Goal: Task Accomplishment & Management: Manage account settings

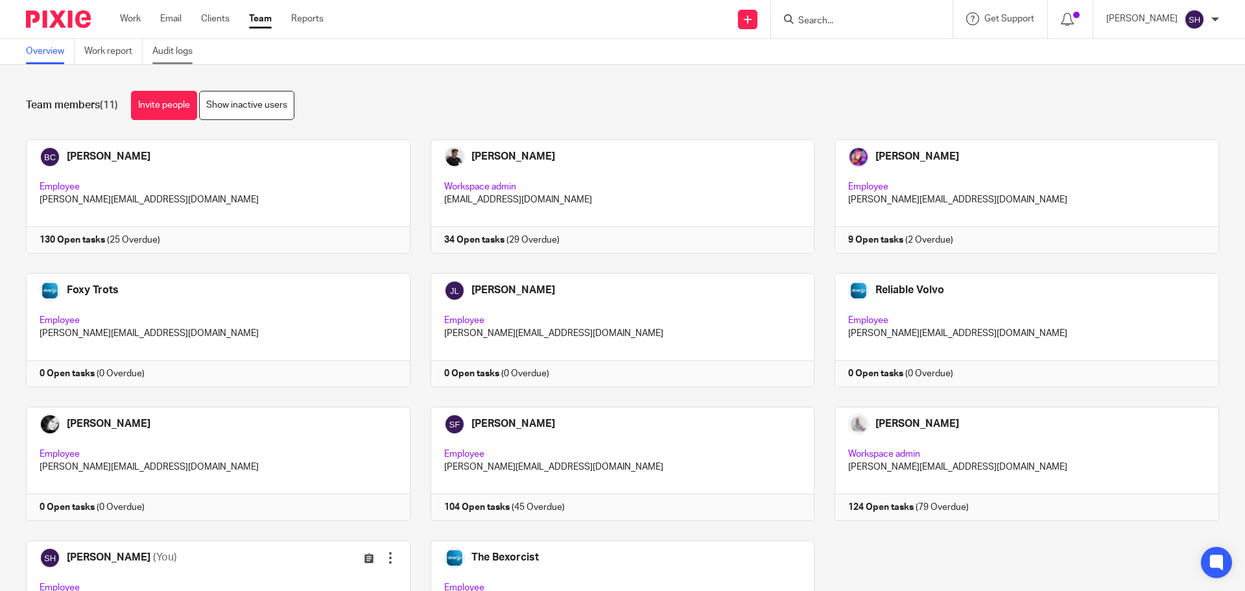
click at [170, 49] on link "Audit logs" at bounding box center [177, 51] width 50 height 25
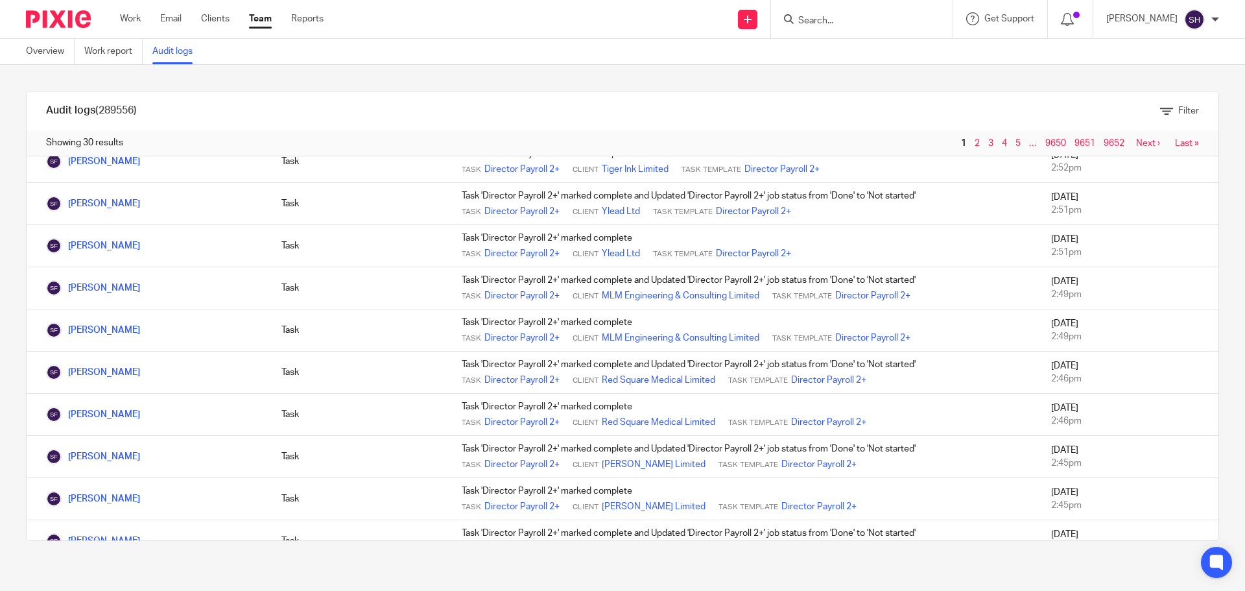
scroll to position [906, 0]
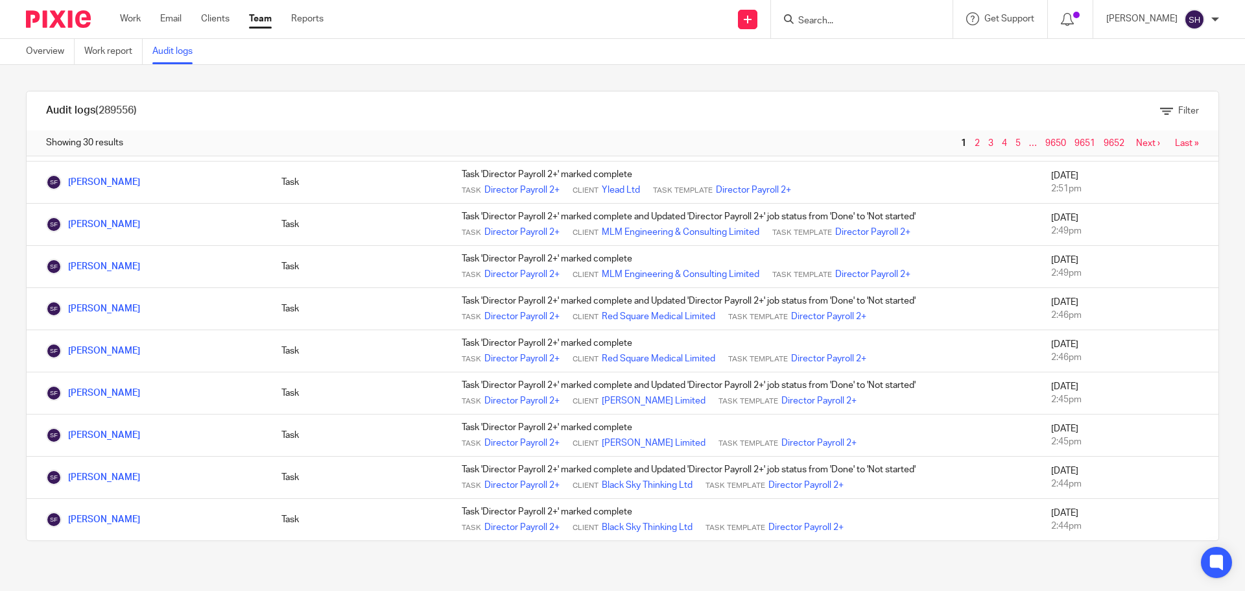
click at [1136, 143] on link "Next ›" at bounding box center [1148, 143] width 24 height 9
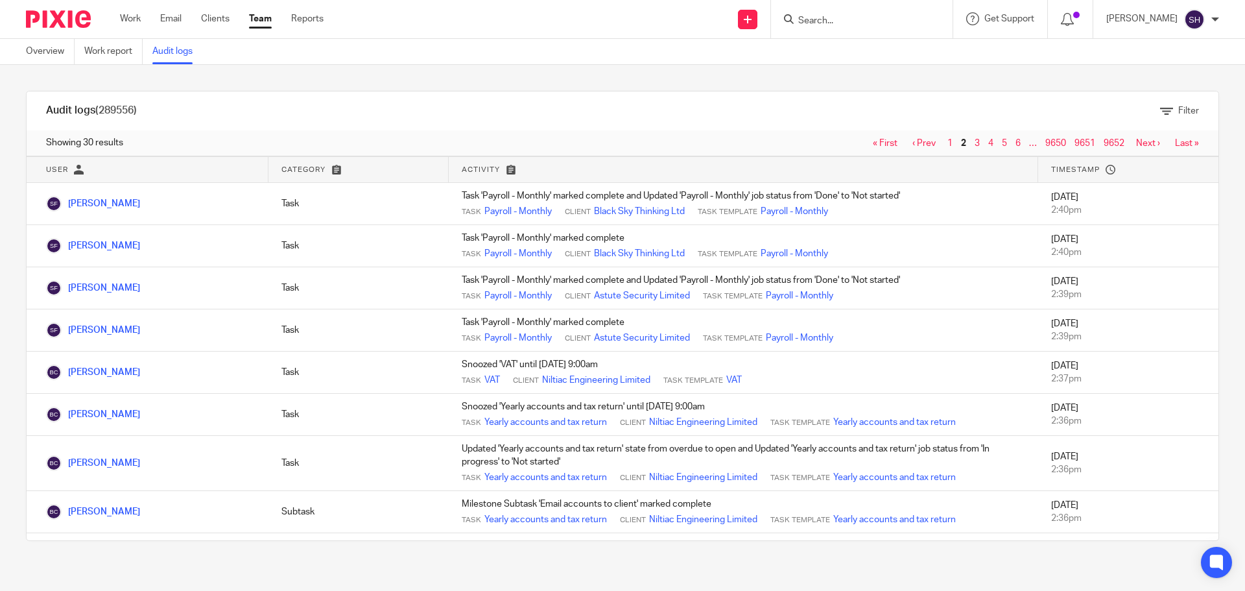
click at [893, 22] on input "Search" at bounding box center [855, 22] width 117 height 12
type input "vec"
click at [901, 54] on link at bounding box center [874, 50] width 161 height 19
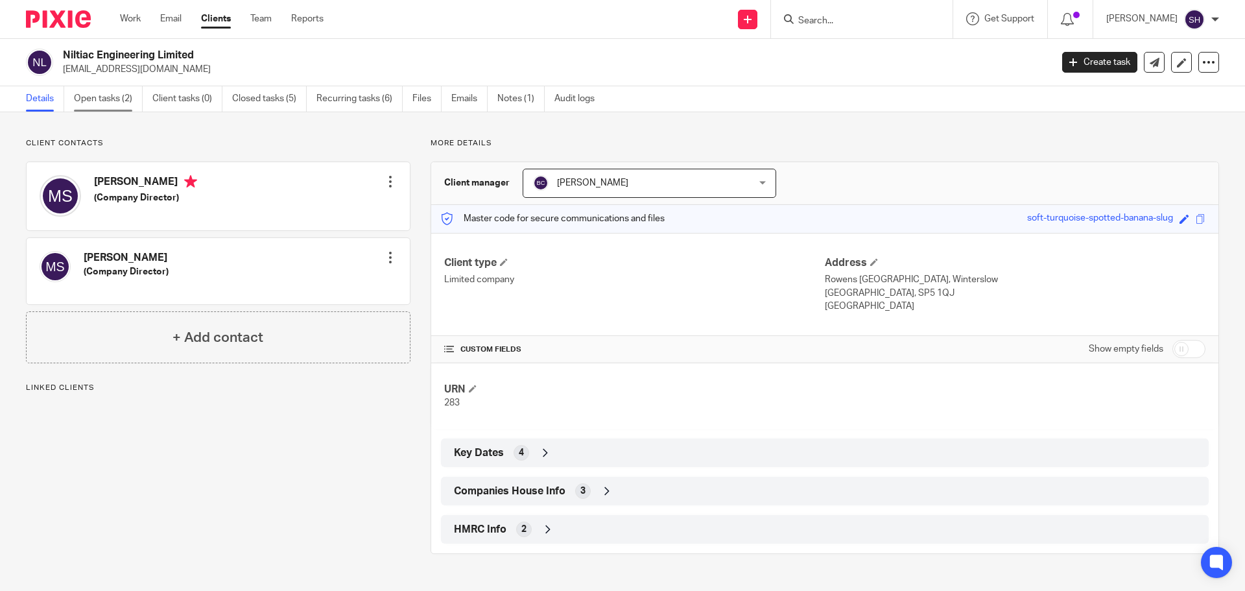
click at [107, 94] on link "Open tasks (2)" at bounding box center [108, 98] width 69 height 25
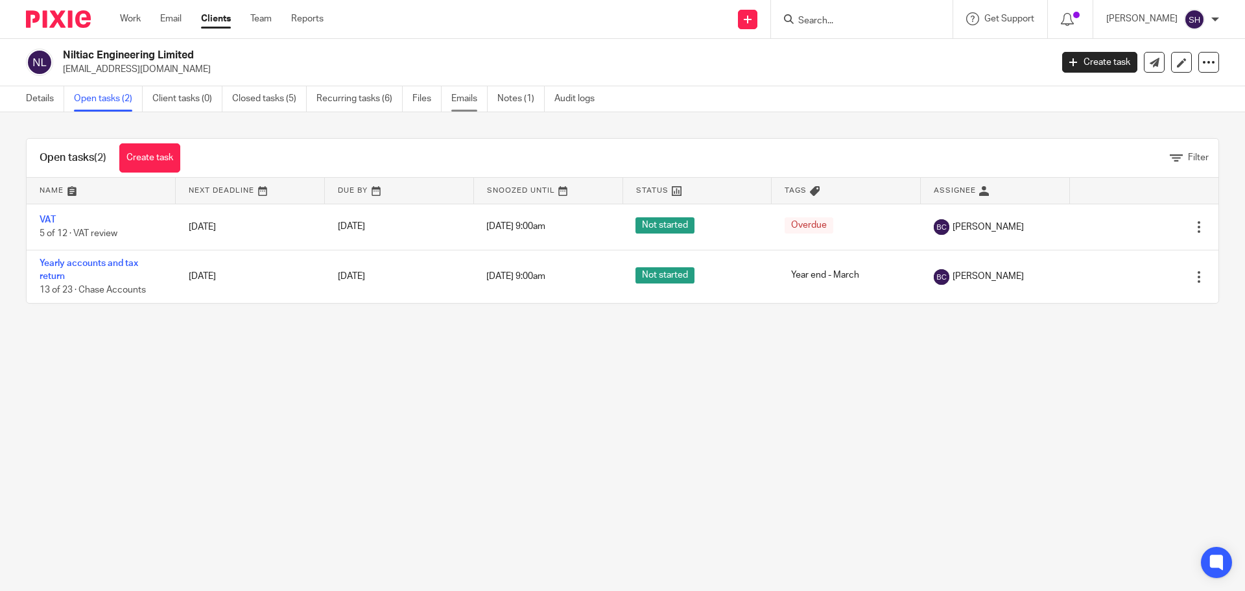
click at [459, 89] on link "Emails" at bounding box center [469, 98] width 36 height 25
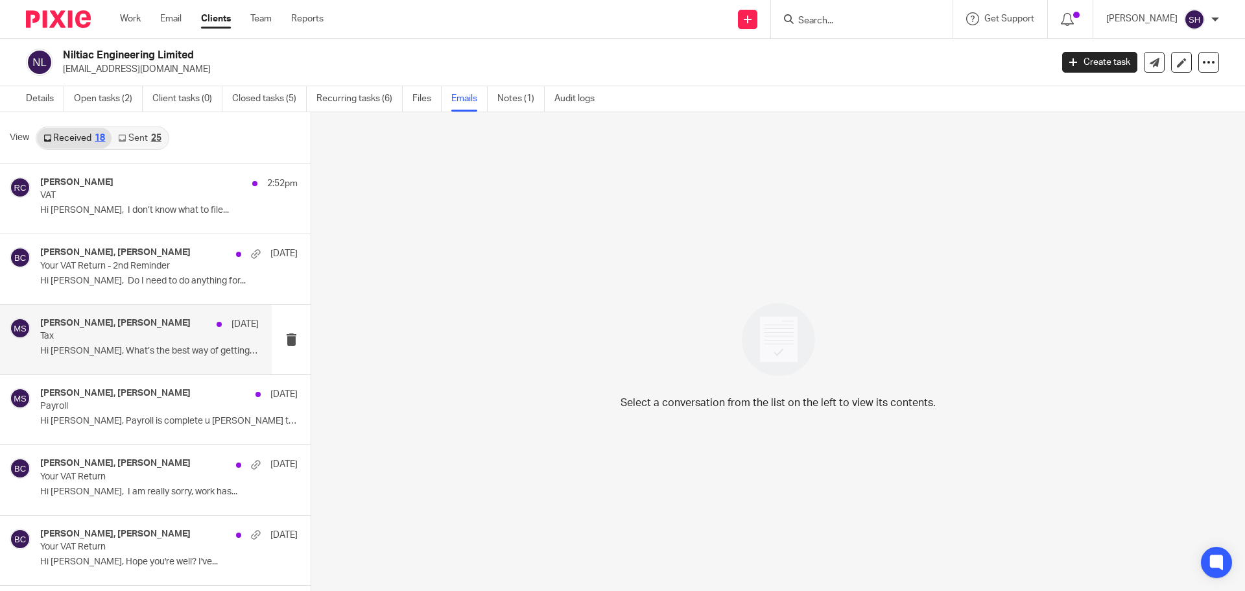
click at [96, 365] on div "Becky Cole, Michelle Scarrett 8 Aug Tax Hi Becky, What’s the best way of gettin…" at bounding box center [136, 339] width 272 height 69
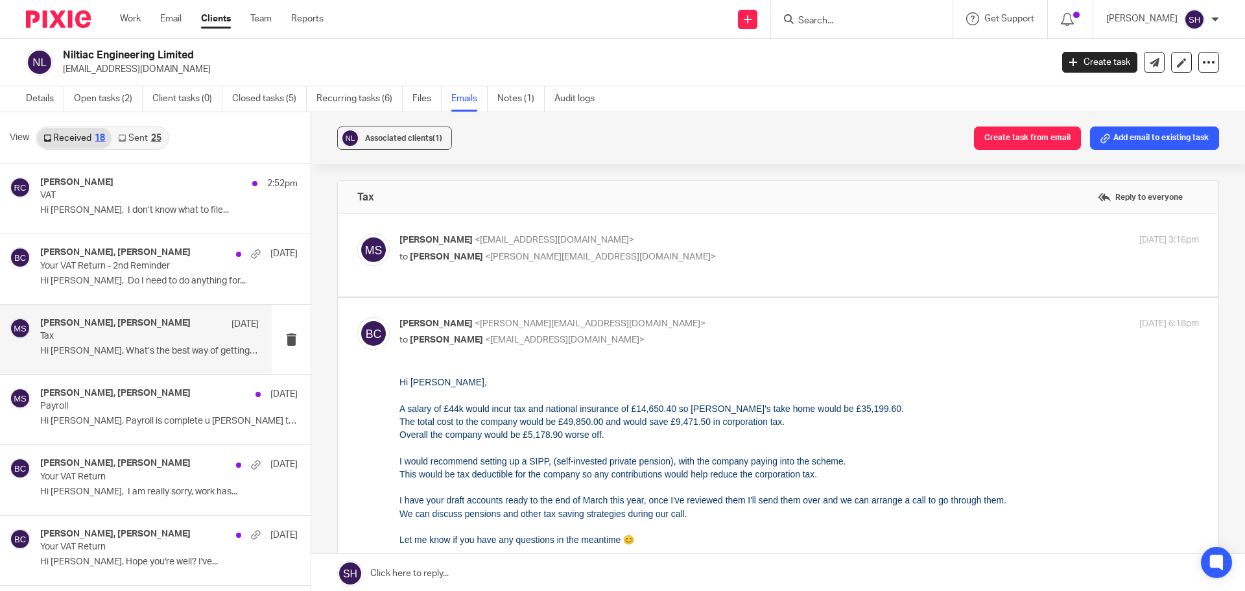
click at [631, 261] on p "to Becky Cole <becky@wearediverso.com>" at bounding box center [665, 257] width 533 height 14
checkbox input "true"
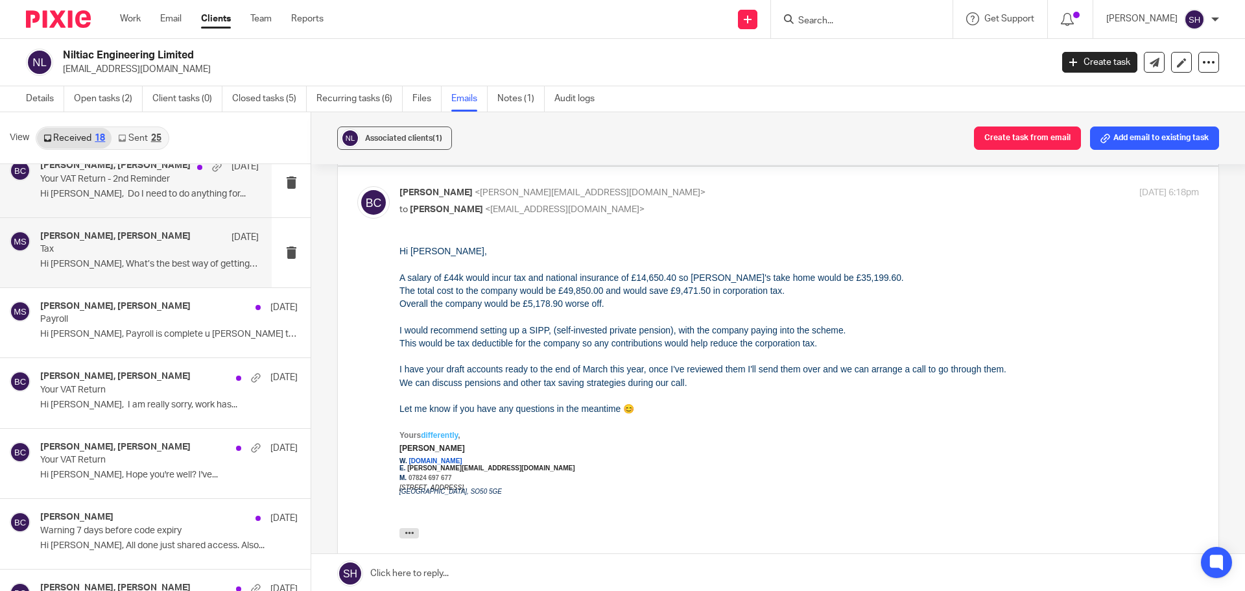
scroll to position [65, 0]
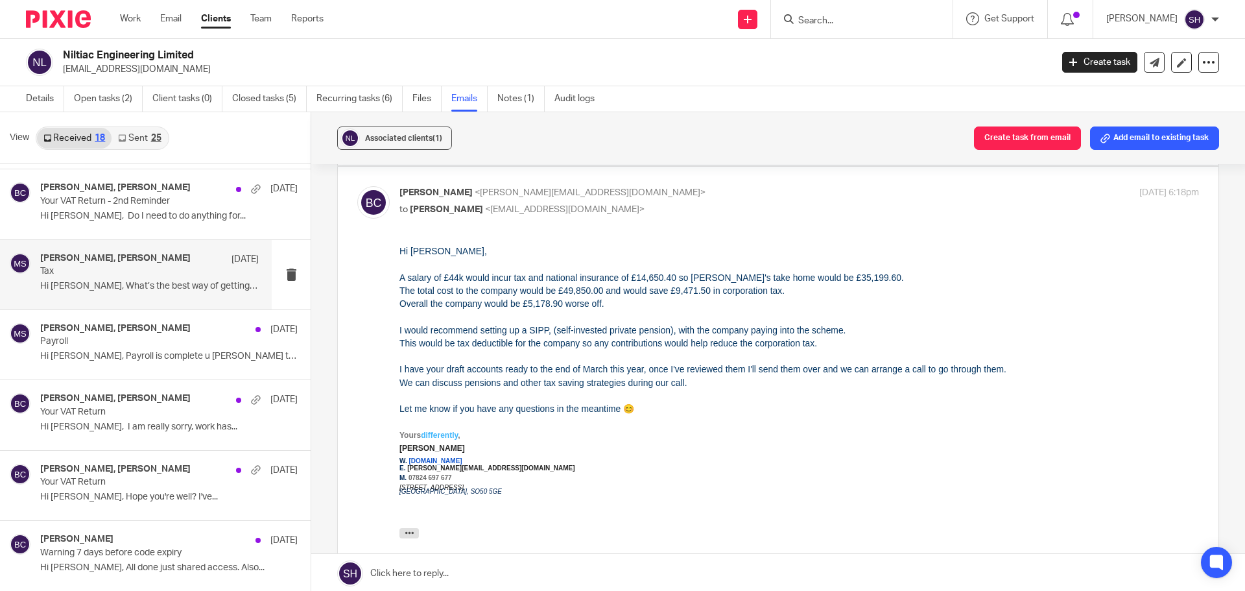
click at [108, 301] on div "Becky Cole, Michelle Scarrett 8 Aug Tax Hi Becky, What’s the best way of gettin…" at bounding box center [136, 274] width 272 height 69
click at [111, 227] on div "Becky Cole, Michelle Scarrett 11 Aug Your VAT Return - 2nd Reminder Hi Becky, D…" at bounding box center [136, 203] width 272 height 69
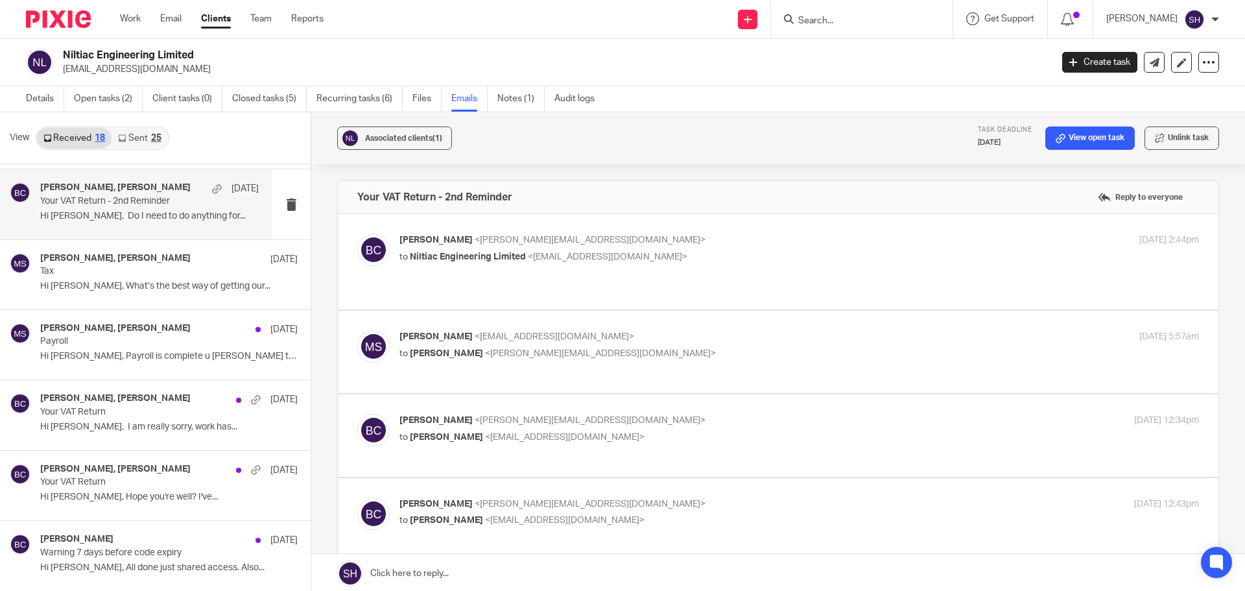
scroll to position [0, 0]
click at [710, 242] on p "Becky Cole <becky@wearediverso.com>" at bounding box center [665, 240] width 533 height 14
checkbox input "true"
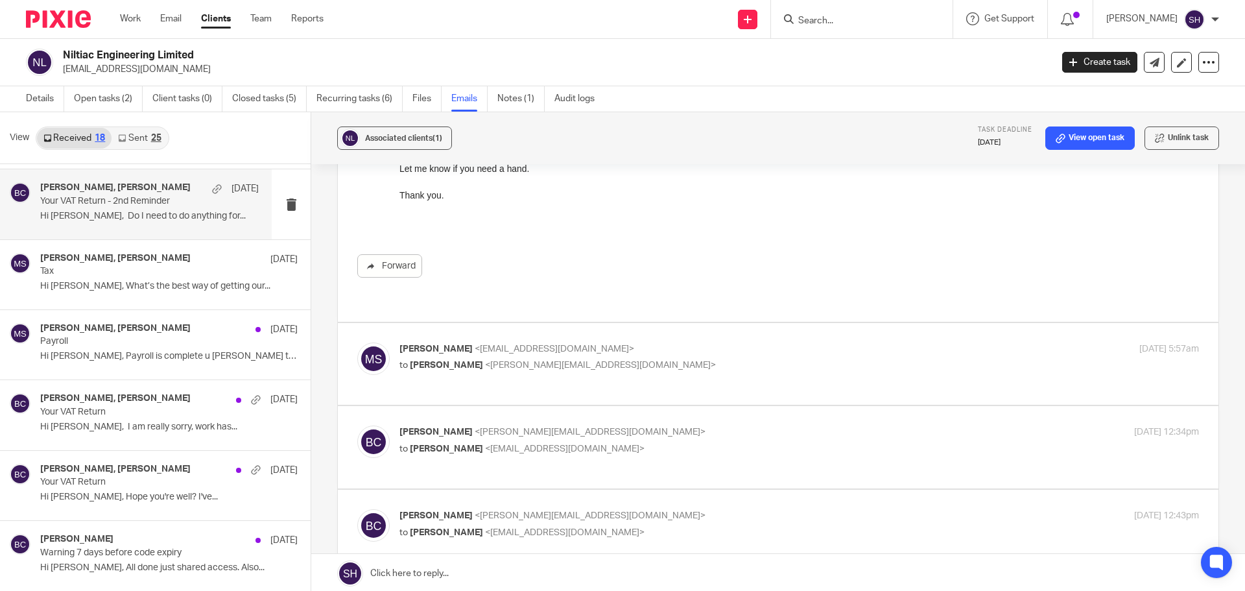
scroll to position [194, 0]
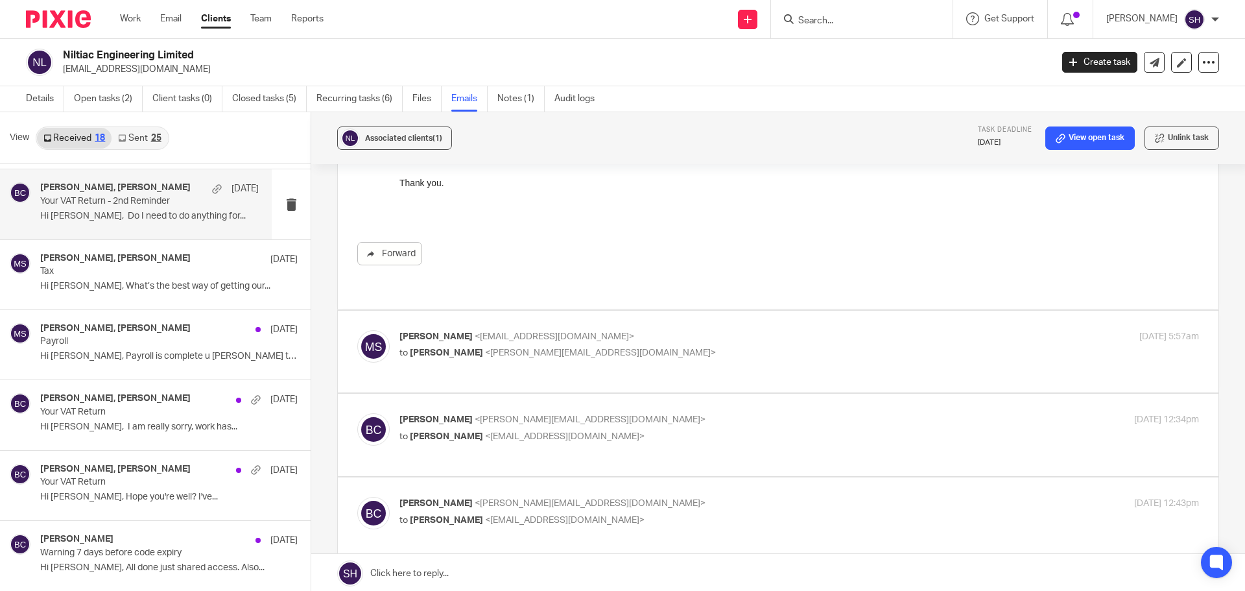
click at [729, 346] on p "to Becky Cole <becky@wearediverso.com>" at bounding box center [665, 353] width 533 height 14
checkbox input "true"
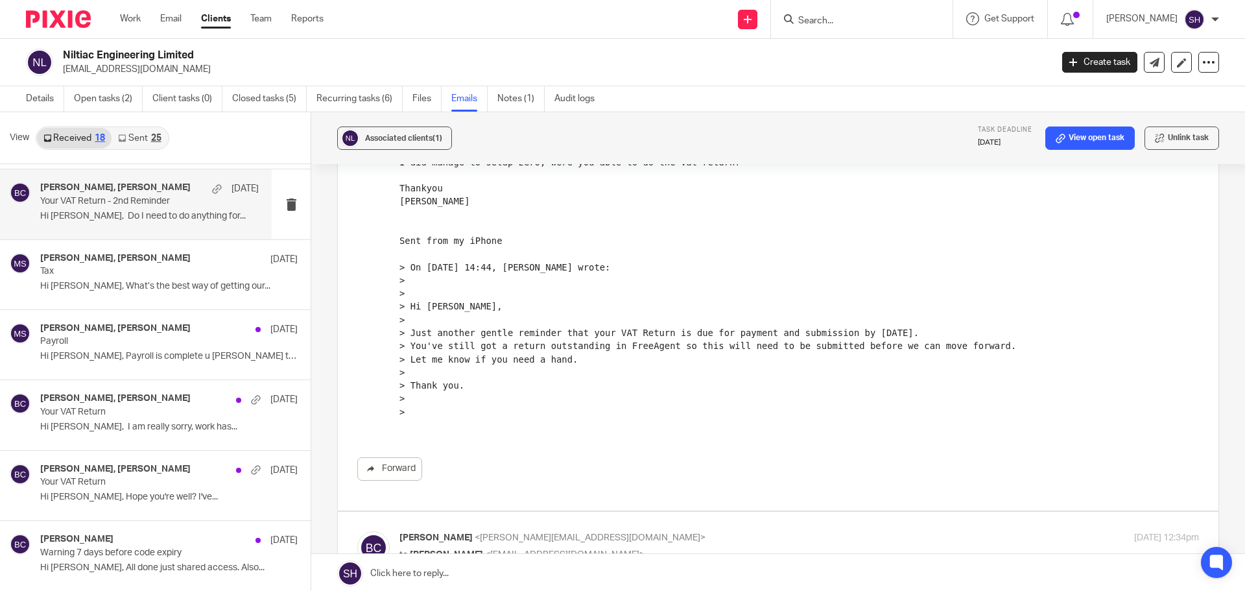
scroll to position [583, 0]
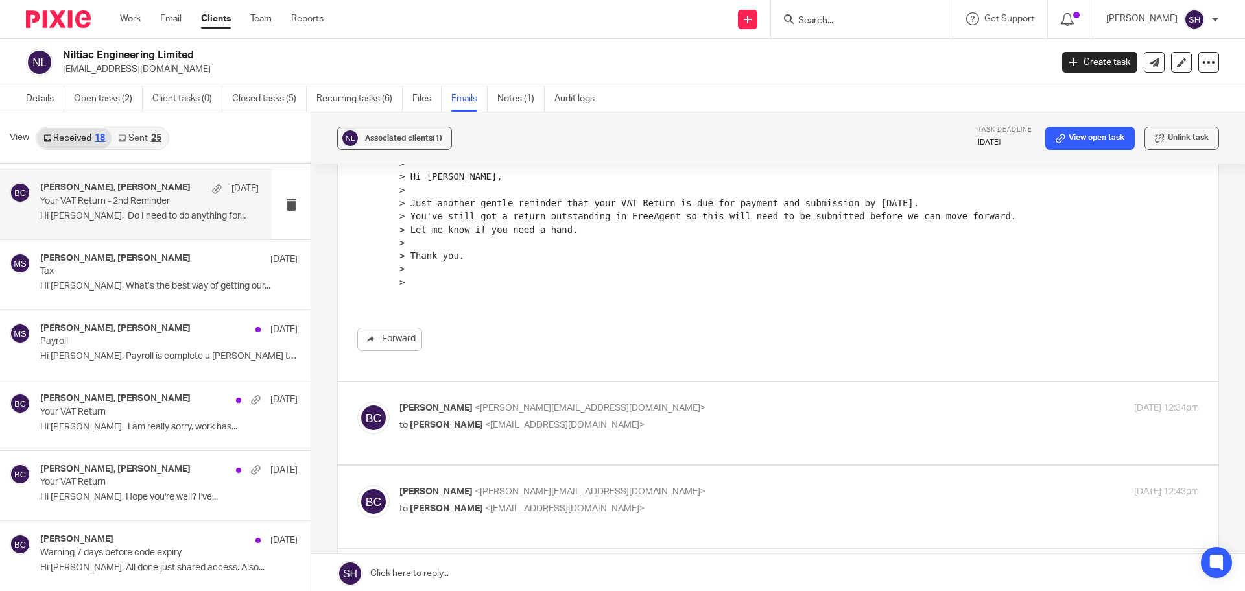
click at [709, 386] on label at bounding box center [778, 423] width 880 height 82
click at [357, 401] on input "checkbox" at bounding box center [357, 401] width 1 height 1
checkbox input "true"
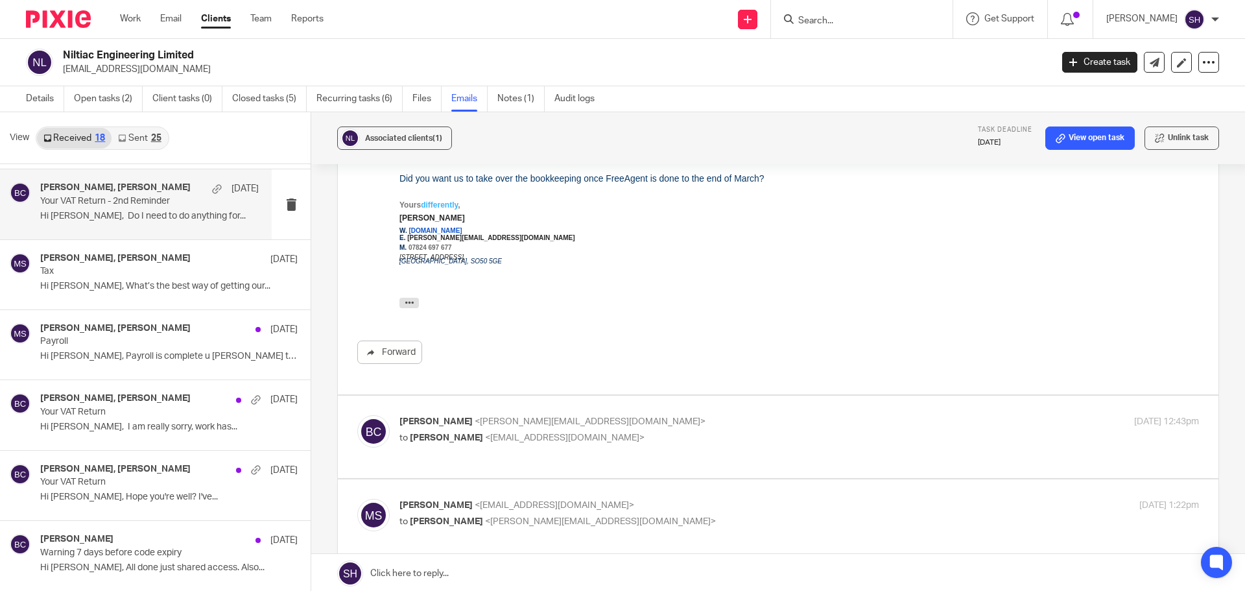
scroll to position [1037, 0]
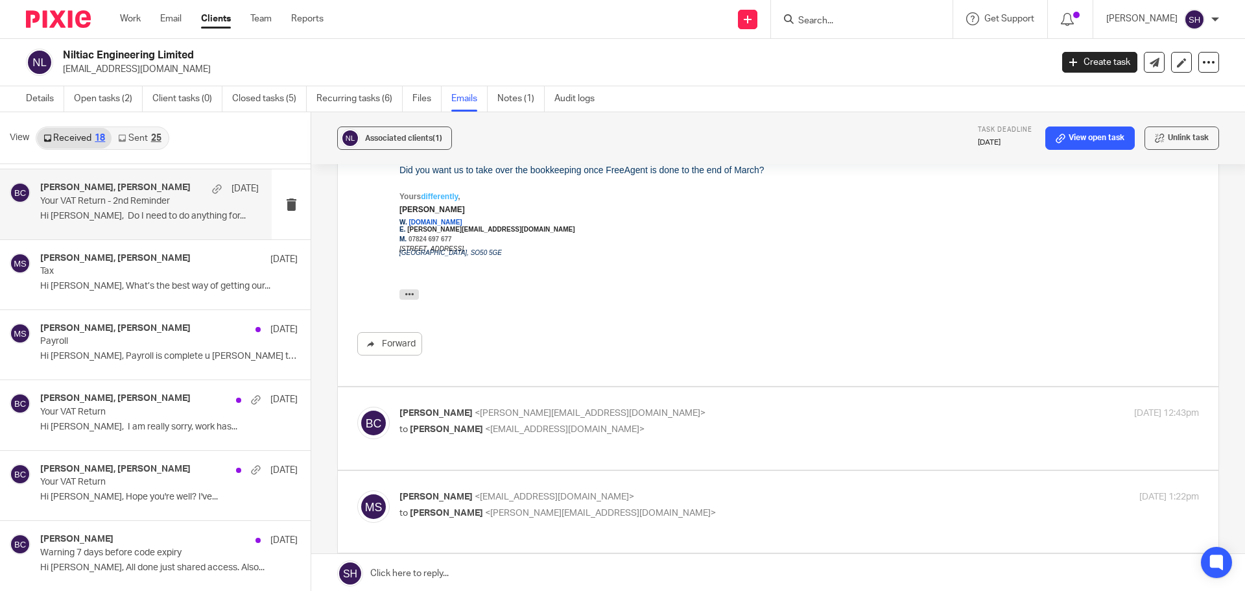
click at [669, 406] on div "Becky Cole <becky@wearediverso.com> to Michelle Scarrett <michellescarrett@btin…" at bounding box center [665, 421] width 533 height 30
checkbox input "true"
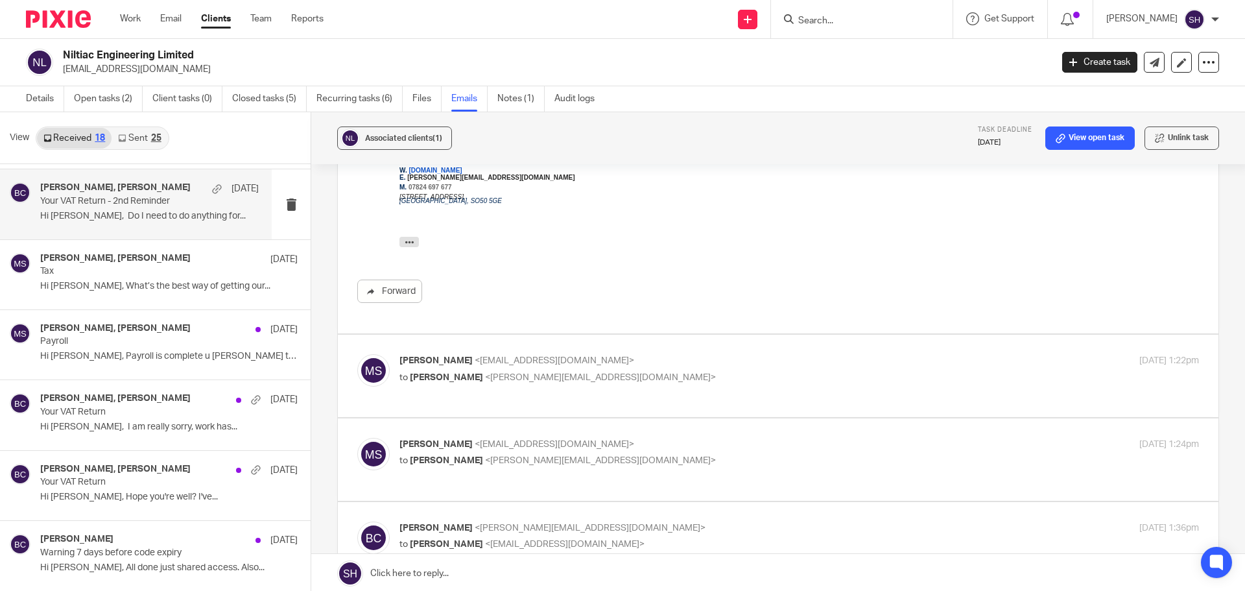
scroll to position [1491, 0]
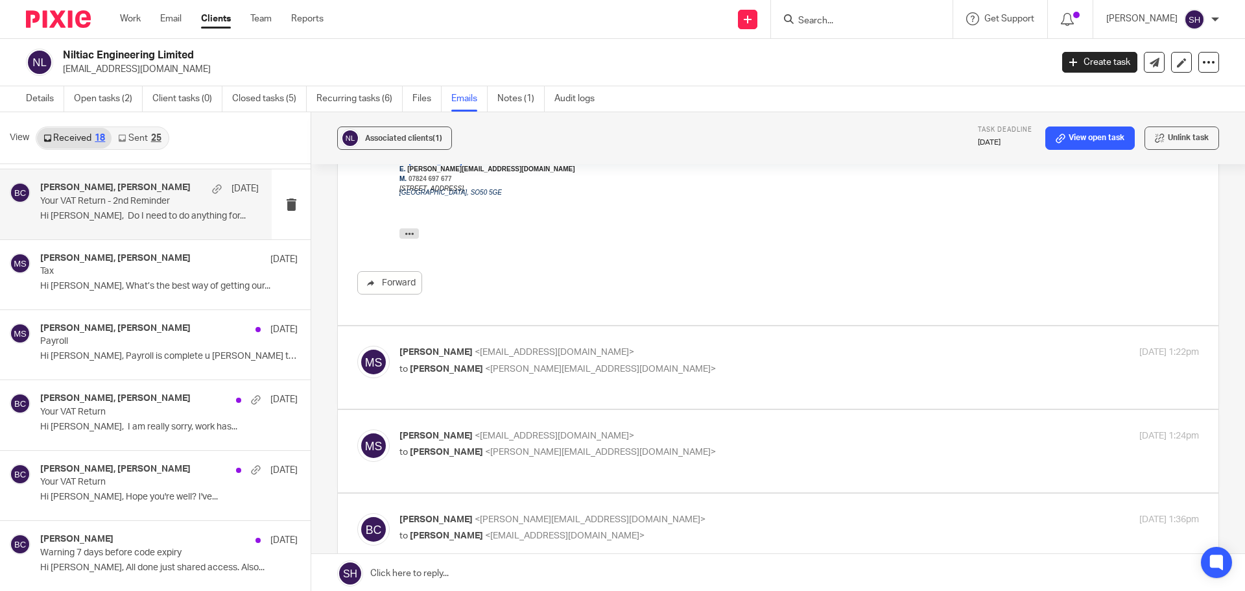
click at [677, 362] on p "to Becky Cole <becky@wearediverso.com>" at bounding box center [665, 369] width 533 height 14
checkbox input "true"
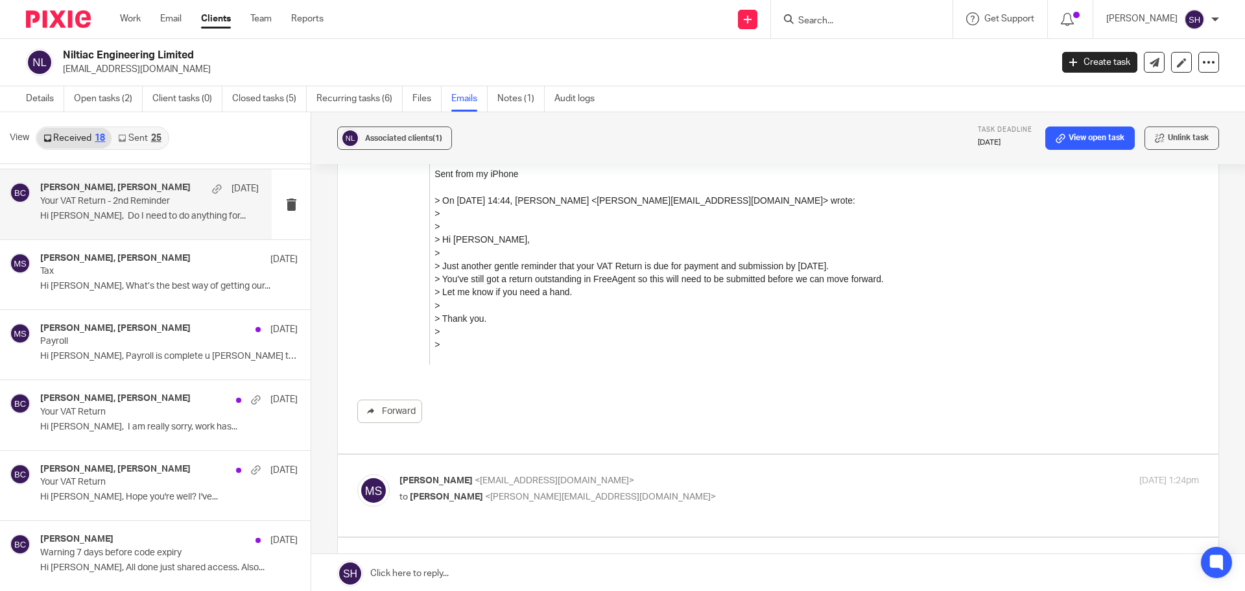
scroll to position [2463, 0]
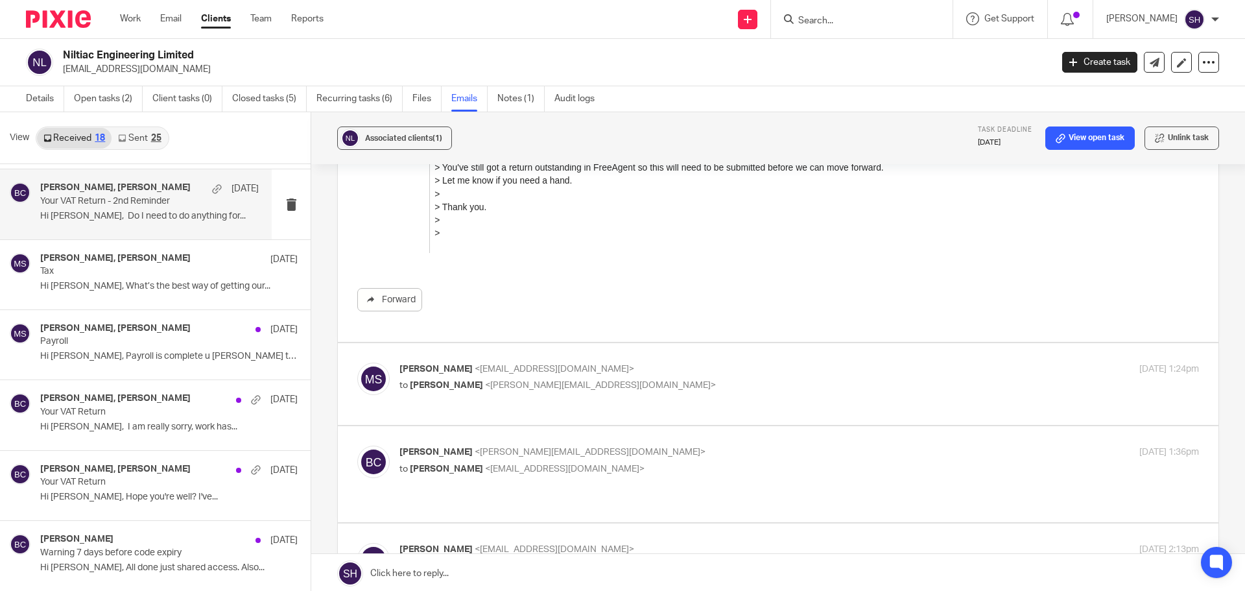
click at [635, 379] on p "to Becky Cole <becky@wearediverso.com>" at bounding box center [665, 386] width 533 height 14
checkbox input "true"
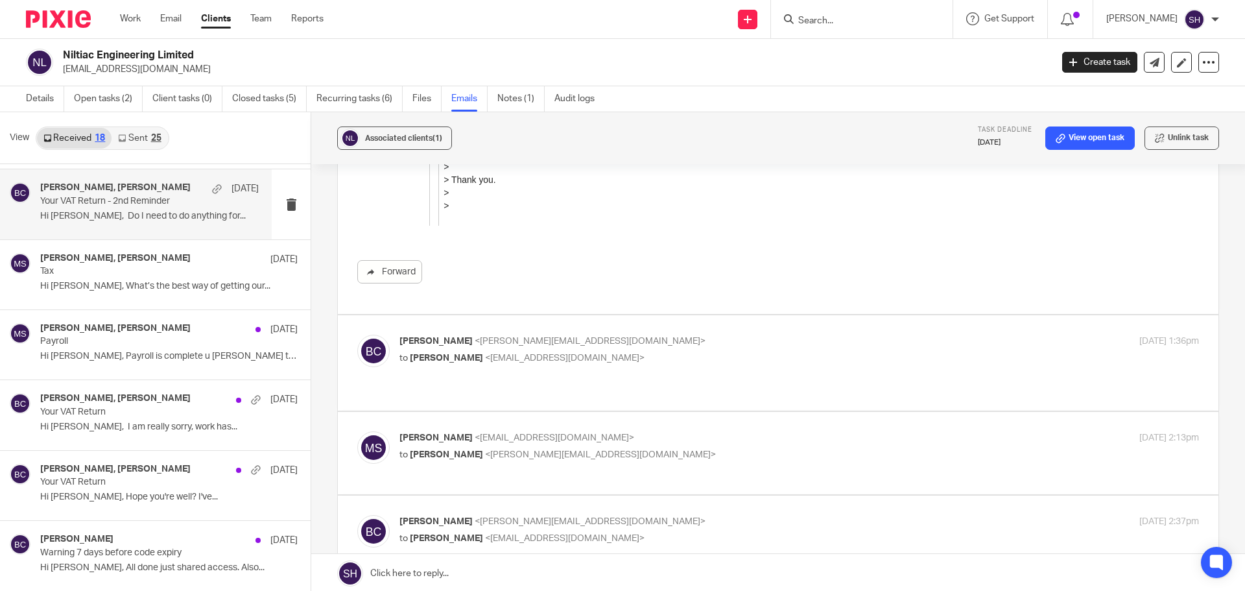
scroll to position [3695, 0]
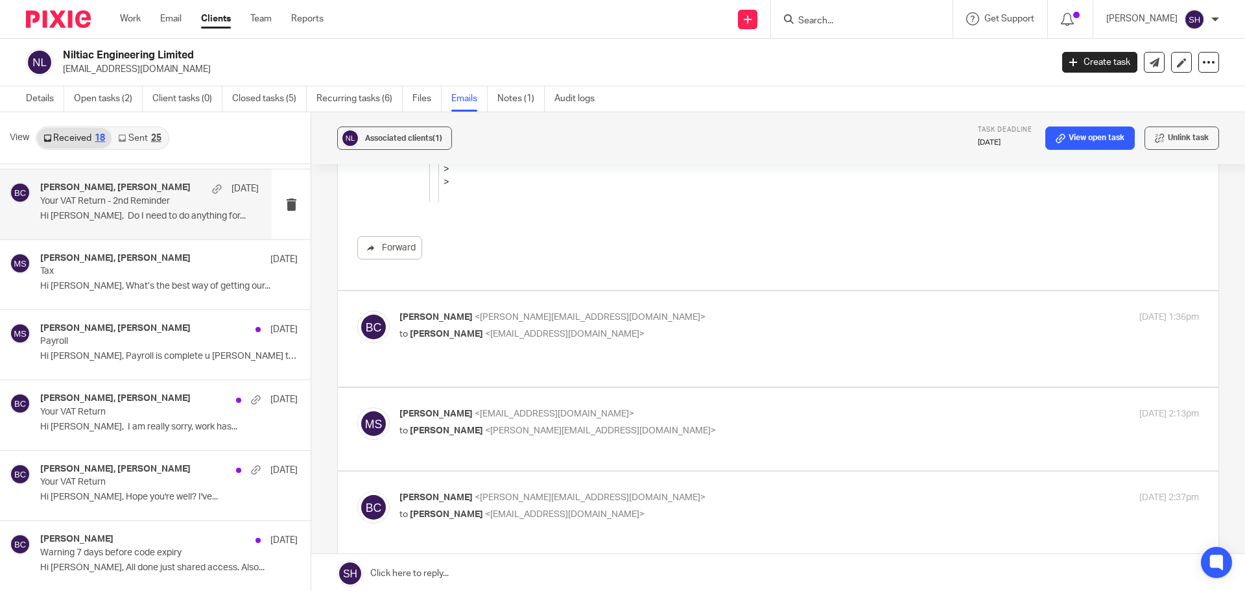
click at [688, 310] on p "Becky Cole <becky@wearediverso.com>" at bounding box center [665, 317] width 533 height 14
checkbox input "true"
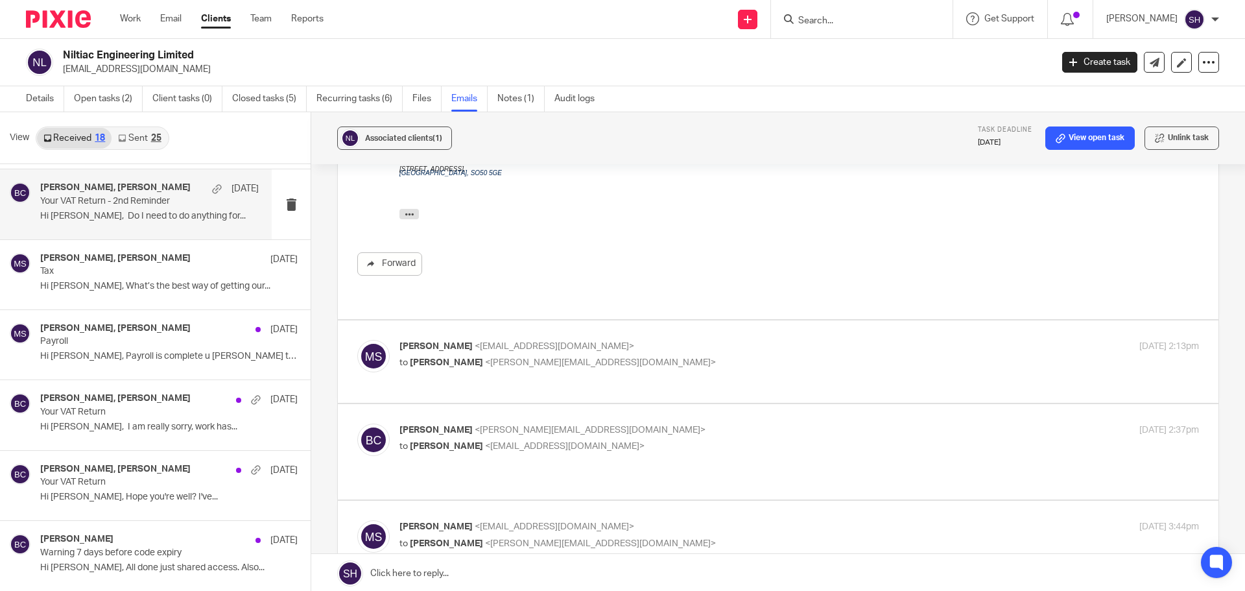
scroll to position [4084, 0]
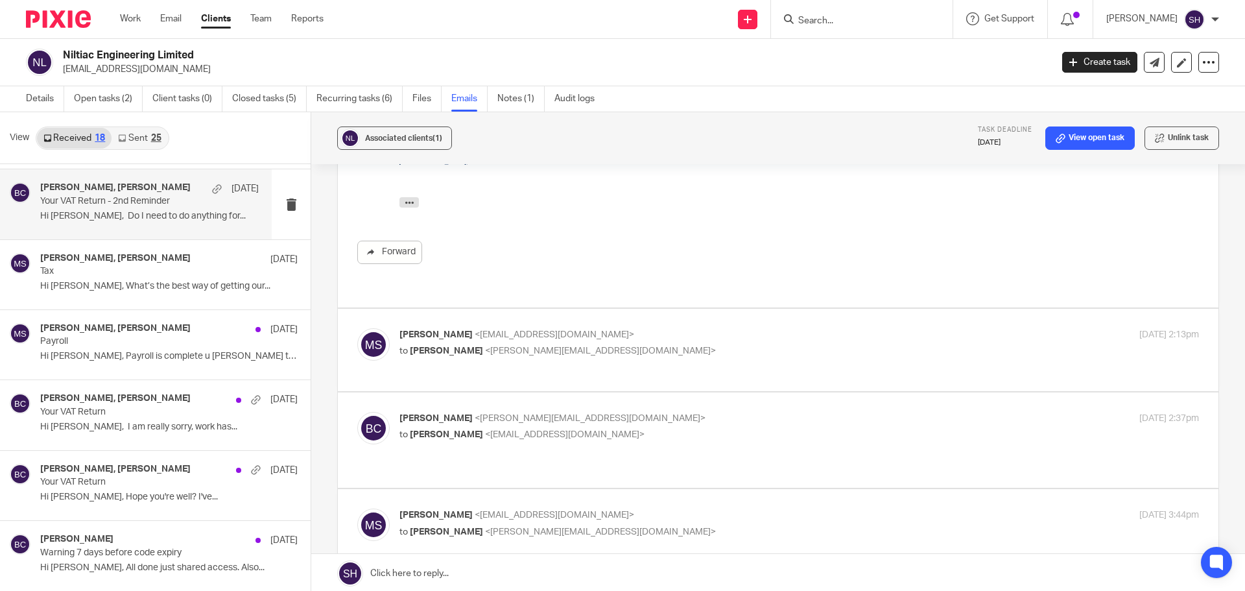
click at [661, 328] on div "Michelle Scarrett <michellescarrett@btinternet.com> to Becky Cole <becky@weared…" at bounding box center [665, 343] width 533 height 30
checkbox input "true"
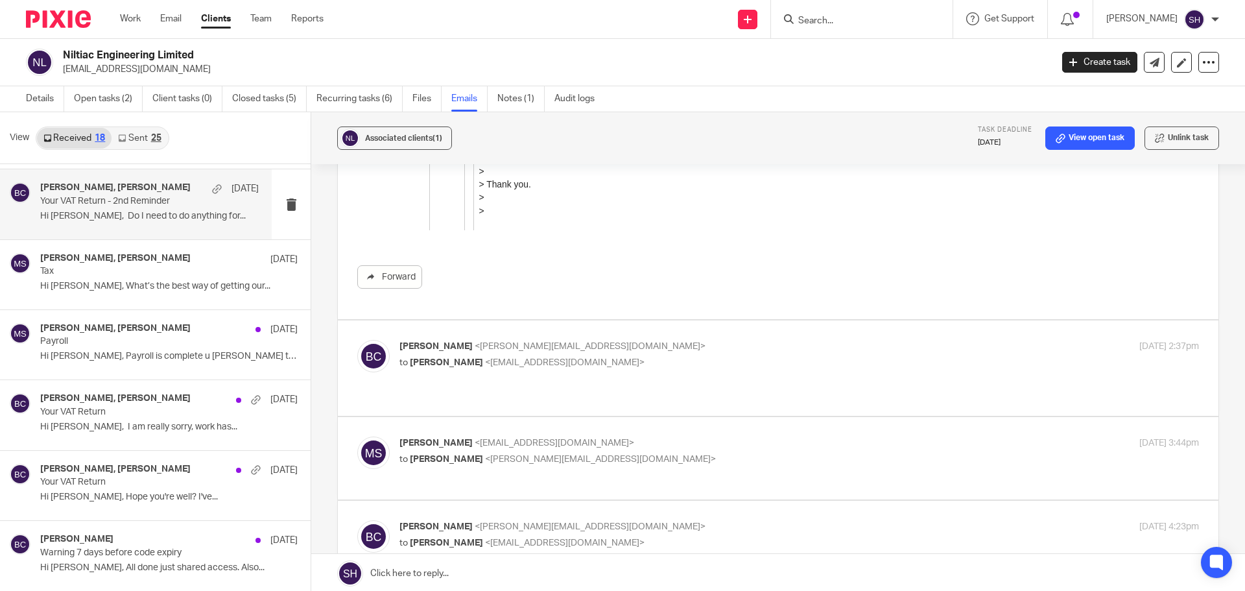
scroll to position [5704, 0]
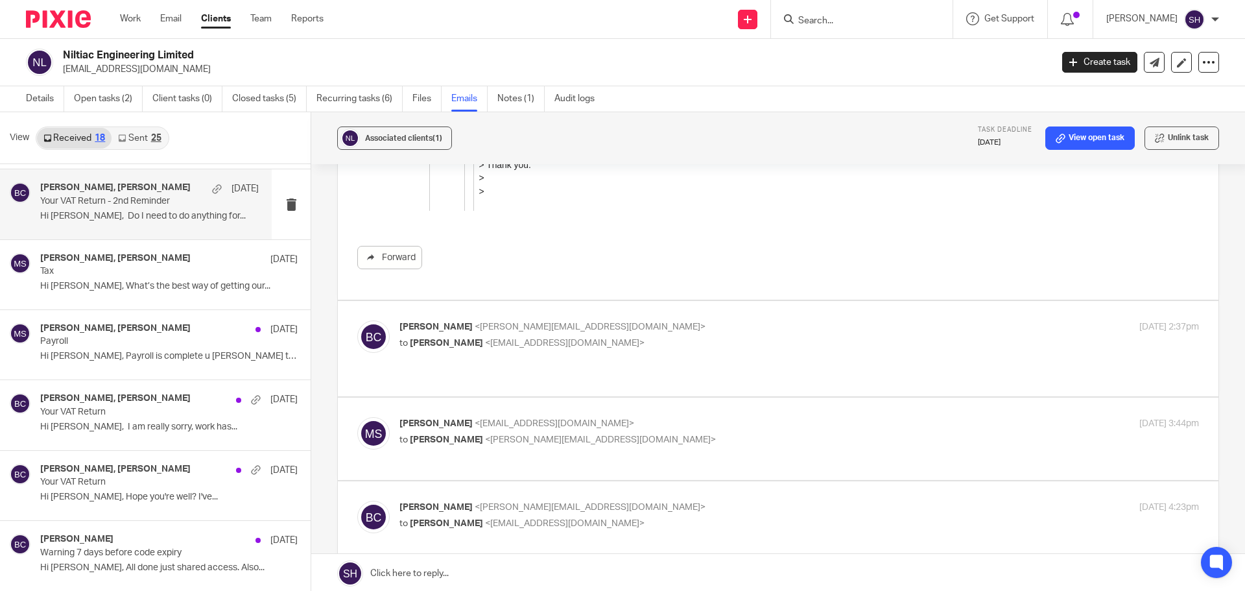
click at [679, 336] on p "to Michelle Scarrett <michellescarrett@btinternet.com>" at bounding box center [665, 343] width 533 height 14
checkbox input "true"
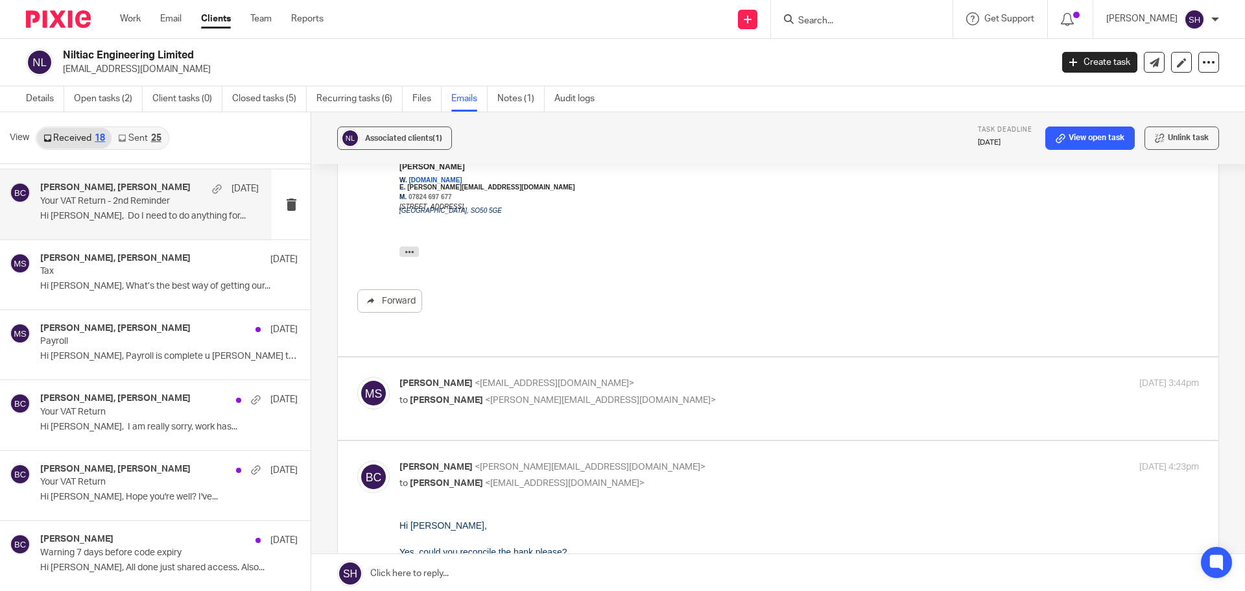
scroll to position [6158, 0]
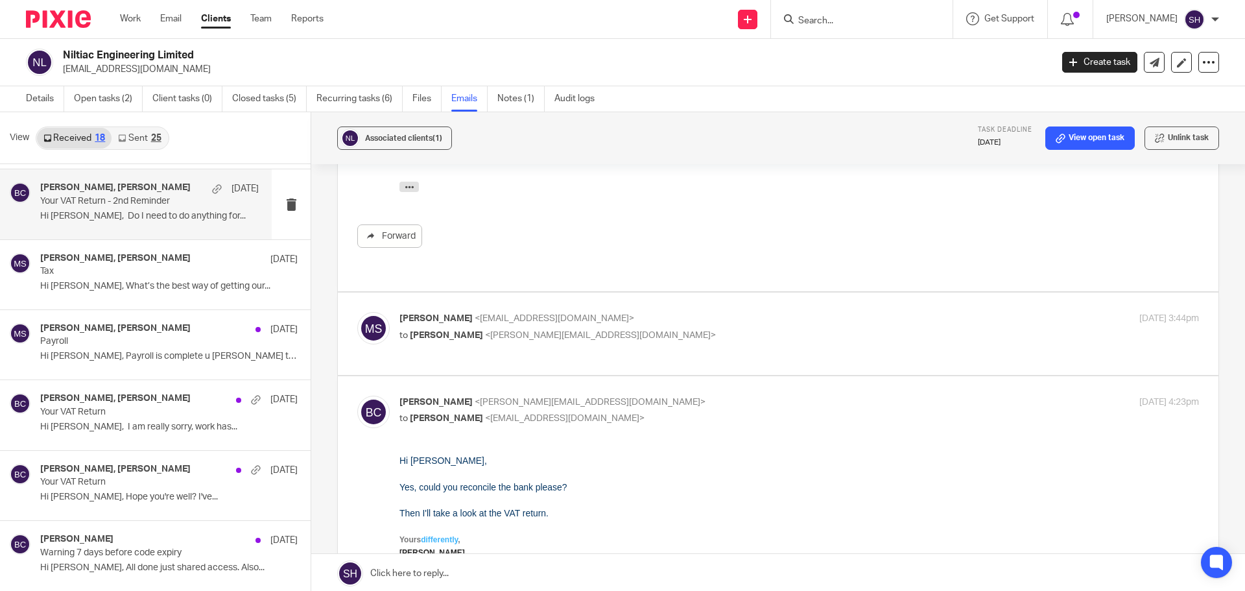
click at [703, 329] on p "to Becky Cole <becky@wearediverso.com>" at bounding box center [665, 336] width 533 height 14
checkbox input "true"
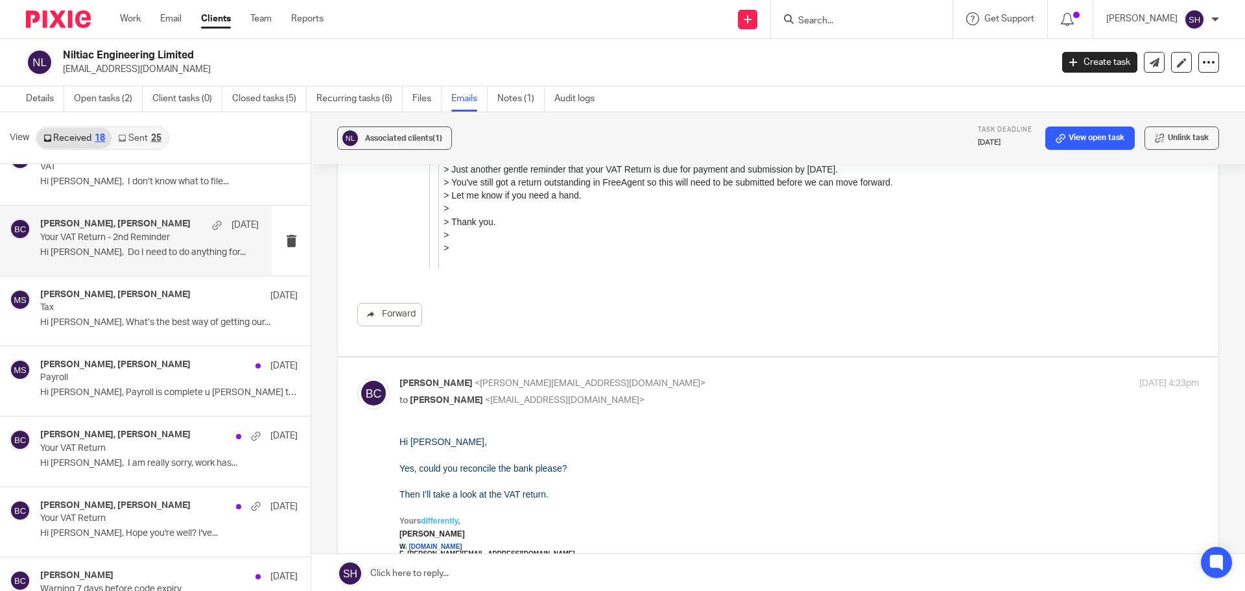
scroll to position [0, 0]
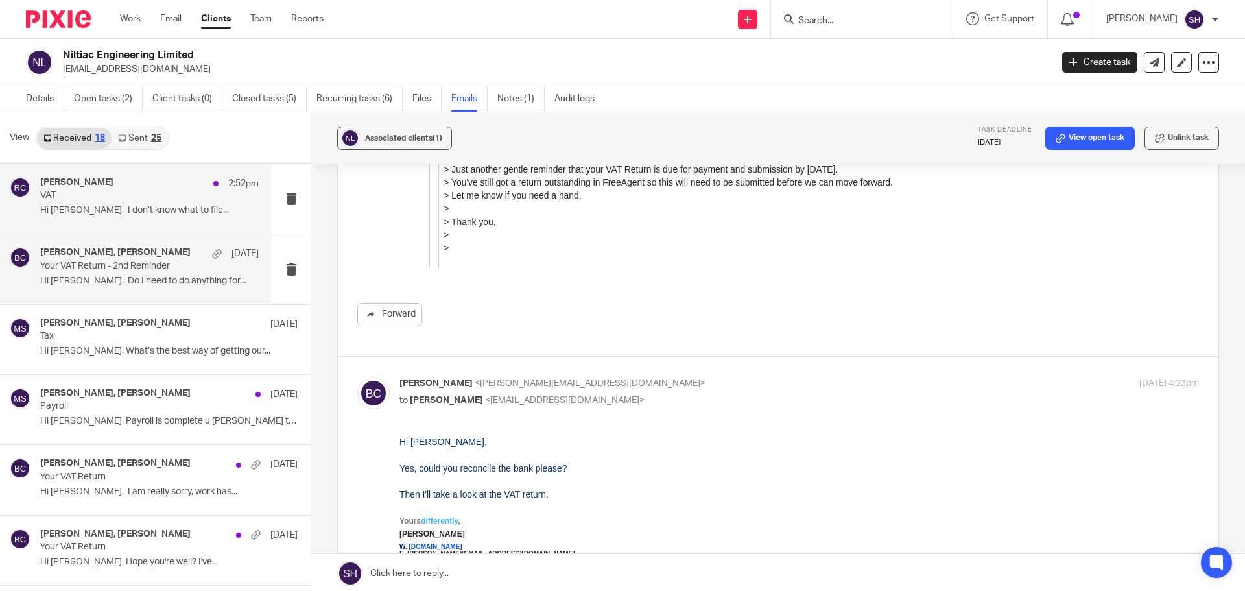
click at [154, 222] on div "Rebecca Cole 2:52pm VAT Hi Becky, I don’t know what to file..." at bounding box center [136, 198] width 272 height 69
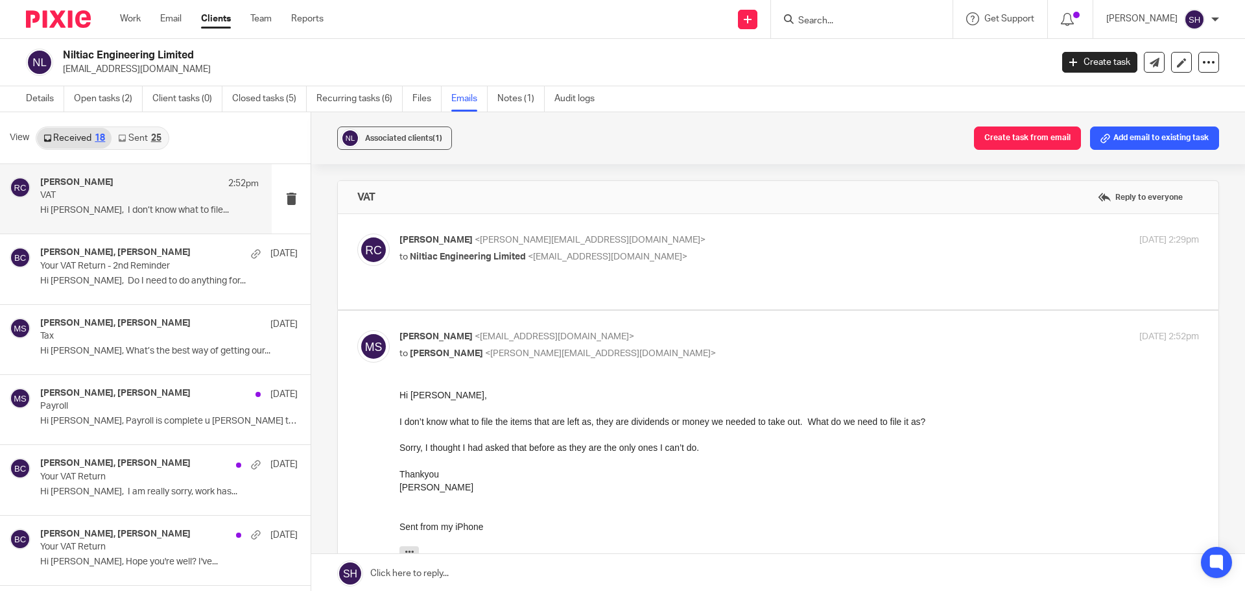
click at [642, 280] on label at bounding box center [778, 261] width 880 height 95
click at [357, 233] on input "checkbox" at bounding box center [357, 233] width 1 height 1
checkbox input "true"
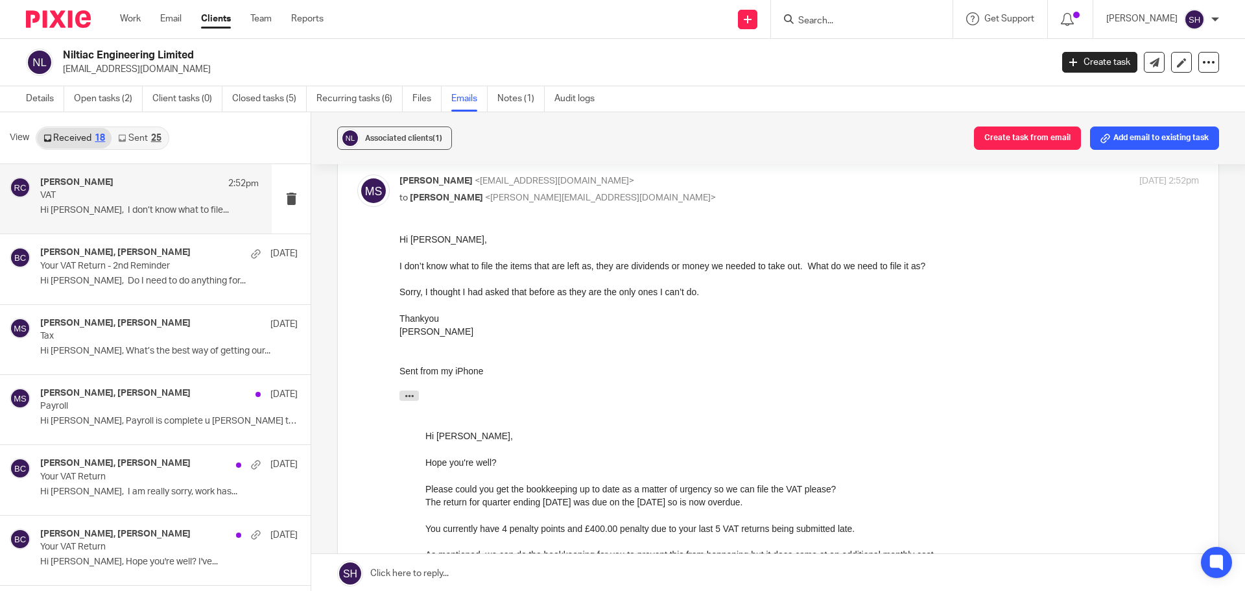
scroll to position [454, 0]
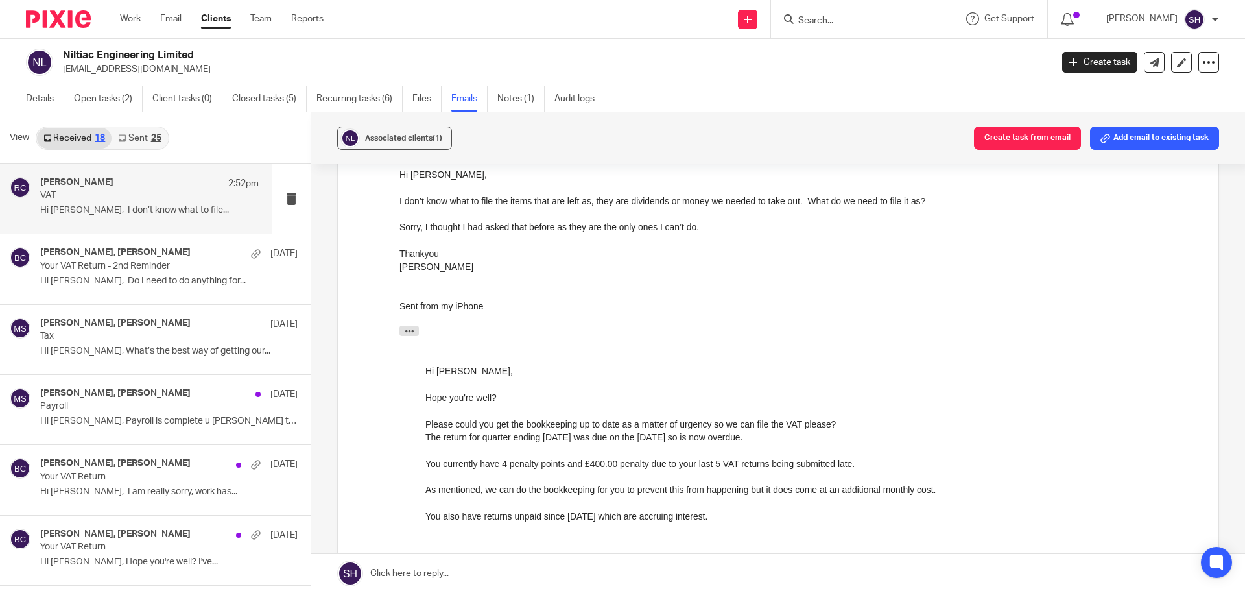
click at [141, 134] on link "Sent 25" at bounding box center [139, 138] width 56 height 21
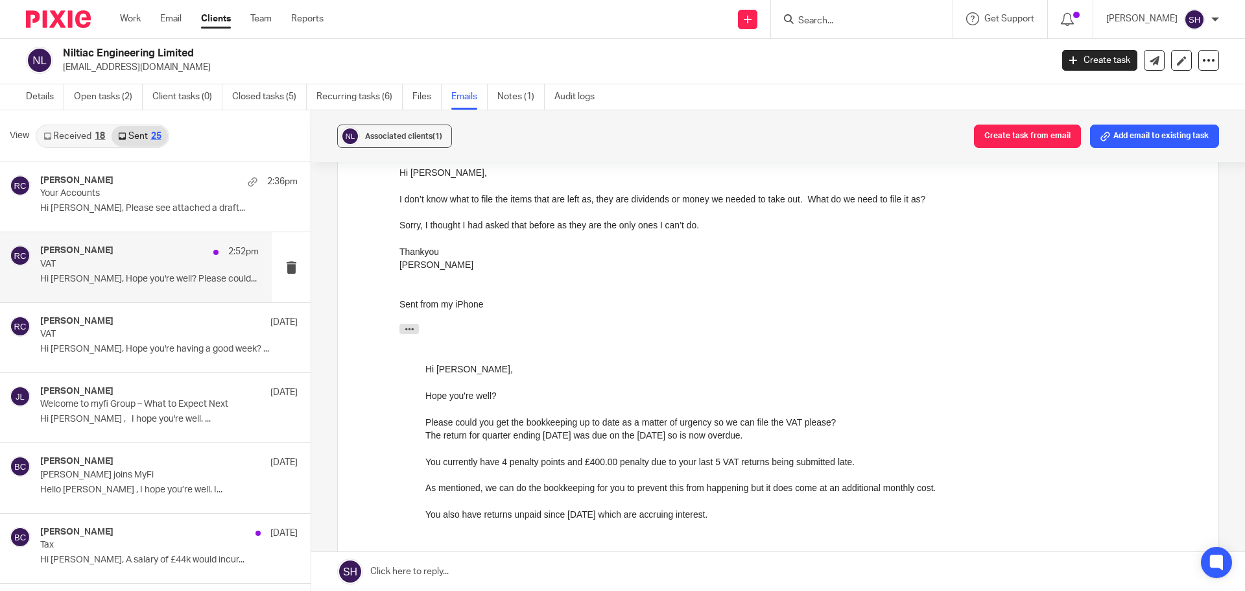
click at [134, 292] on div "Rebecca Cole 2:52pm VAT Hi Michelle, Hope you're well? Please could..." at bounding box center [136, 266] width 272 height 69
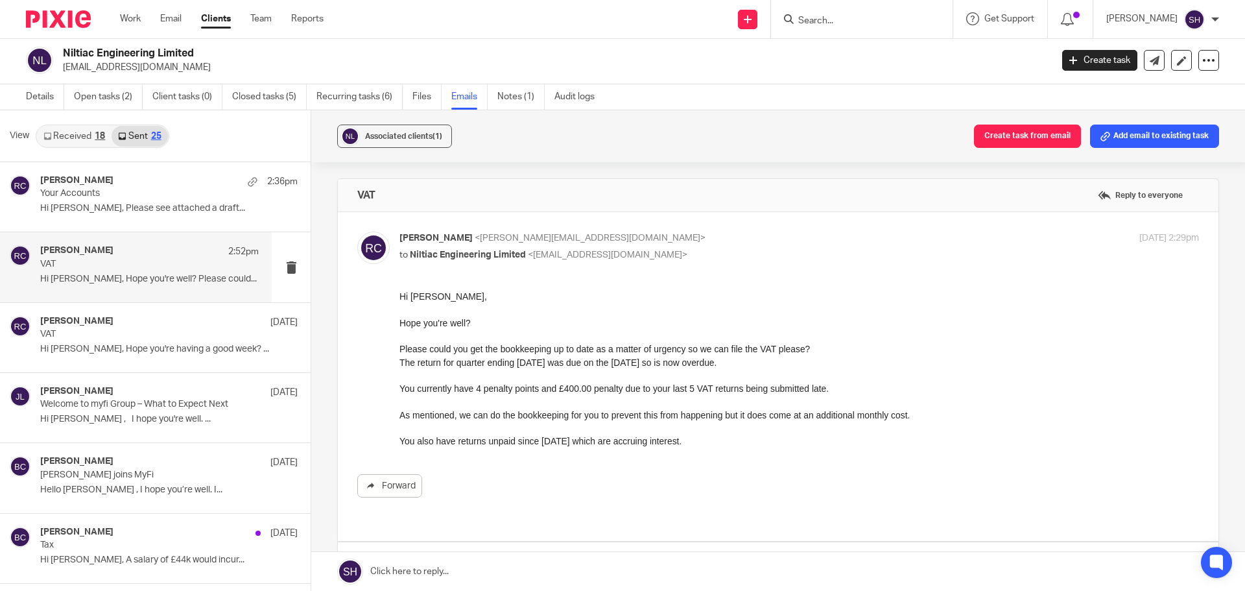
click at [91, 136] on link "Received 18" at bounding box center [74, 136] width 75 height 21
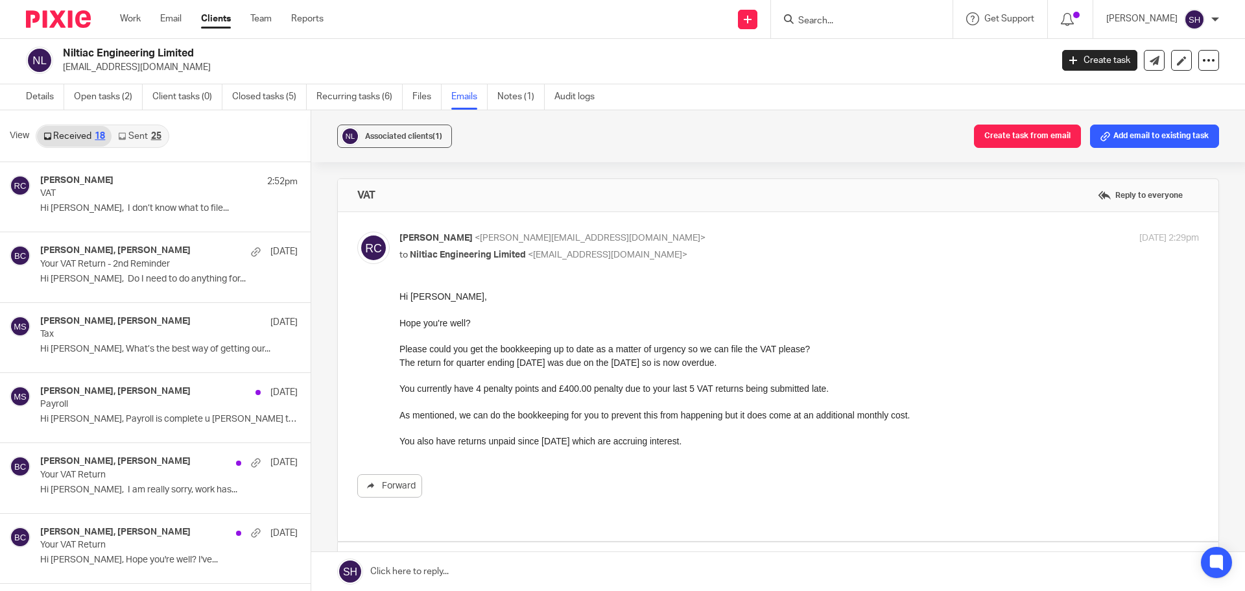
click at [144, 136] on link "Sent 25" at bounding box center [139, 136] width 56 height 21
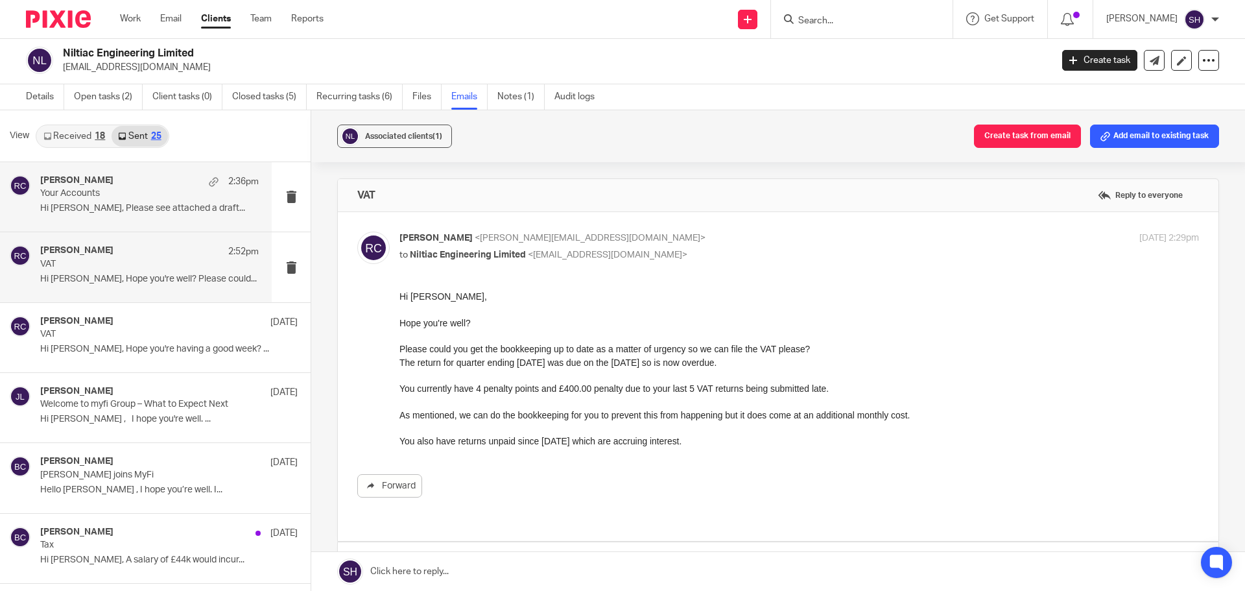
click at [130, 225] on div "Rebecca Cole 2:36pm Your Accounts Hi Michelle, Please see attached a draft..." at bounding box center [136, 196] width 272 height 69
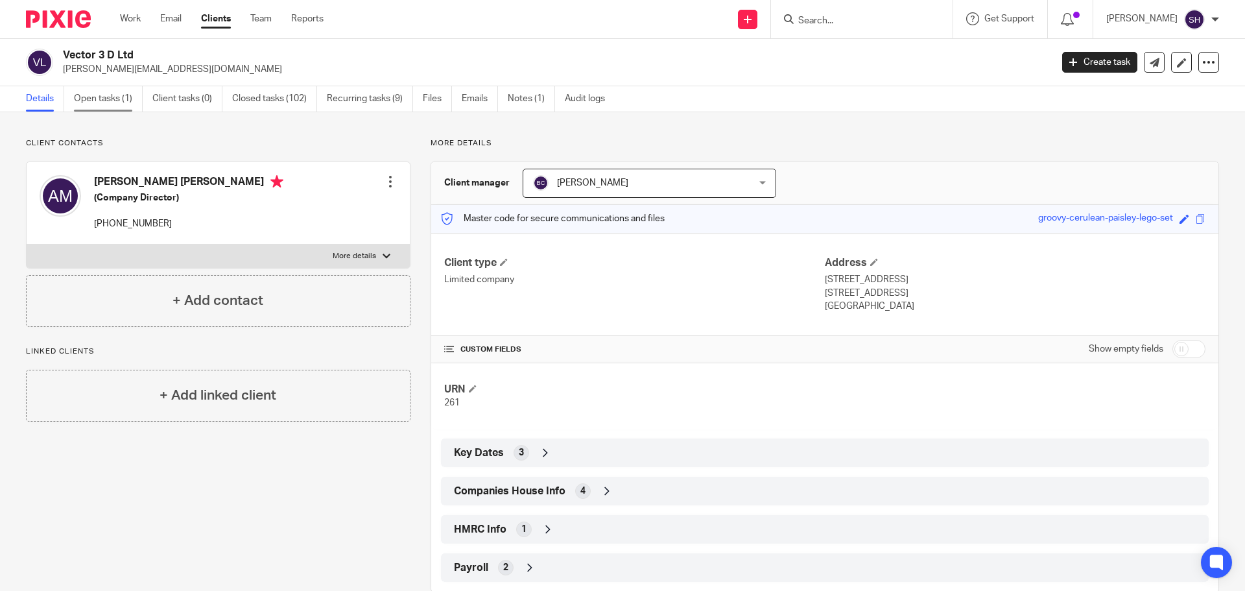
click at [116, 100] on link "Open tasks (1)" at bounding box center [108, 98] width 69 height 25
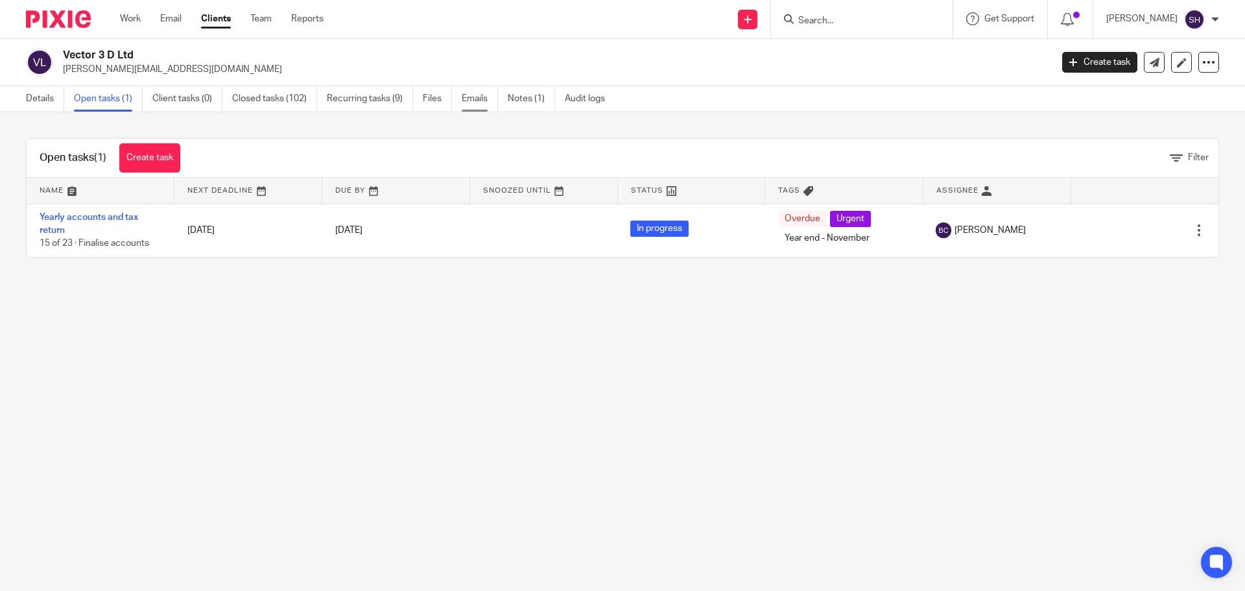
click at [469, 96] on link "Emails" at bounding box center [480, 98] width 36 height 25
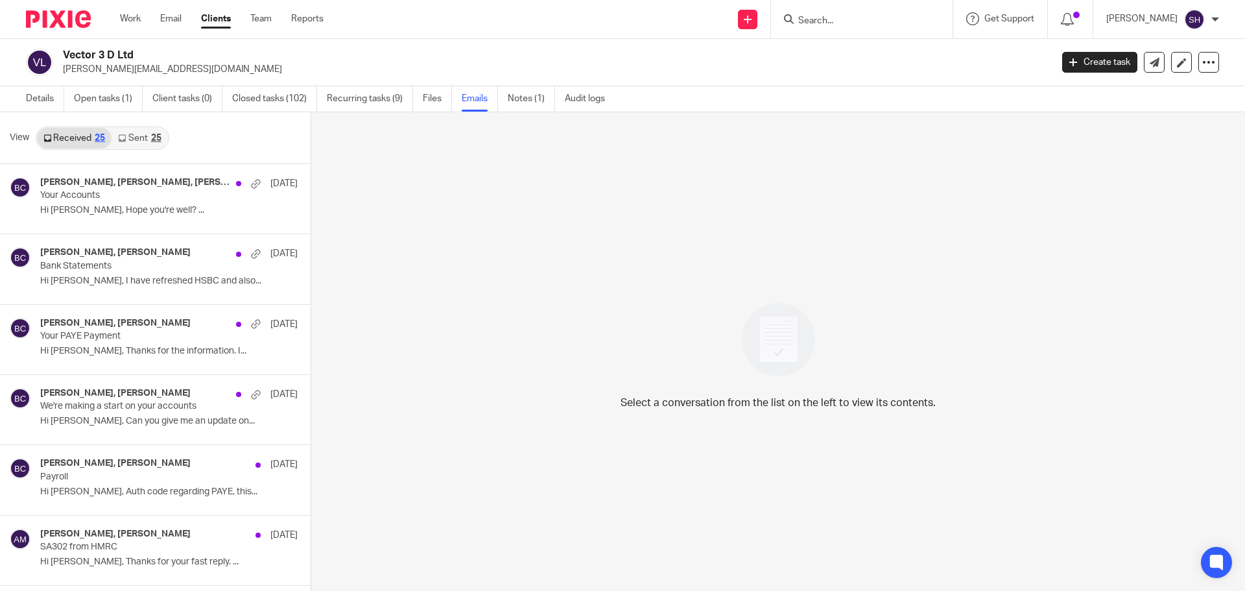
click at [132, 138] on link "Sent 25" at bounding box center [139, 138] width 56 height 21
